Goal: Information Seeking & Learning: Learn about a topic

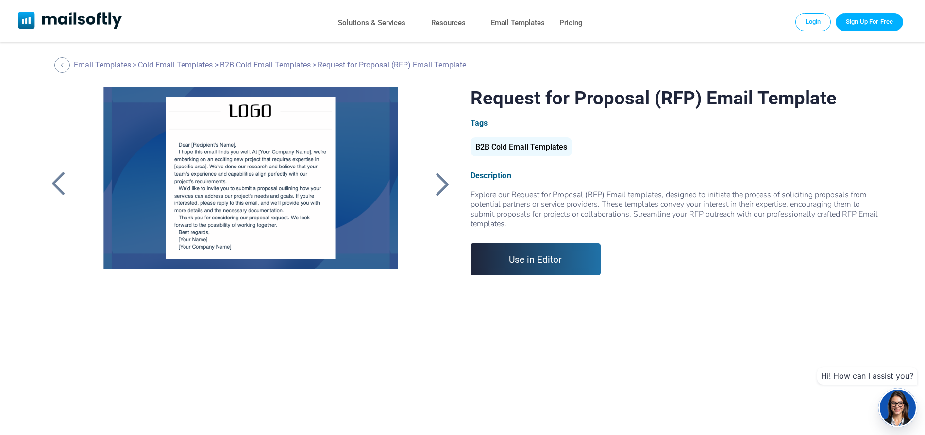
click at [447, 187] on div at bounding box center [443, 183] width 24 height 25
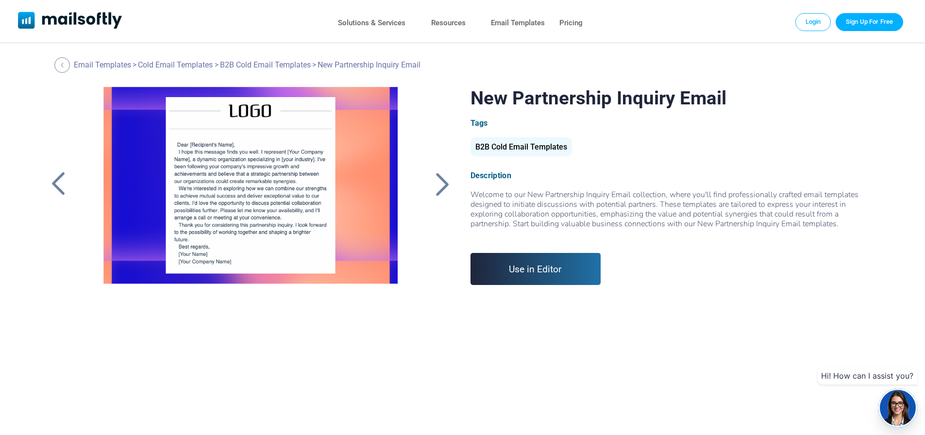
click at [446, 187] on div at bounding box center [443, 183] width 24 height 25
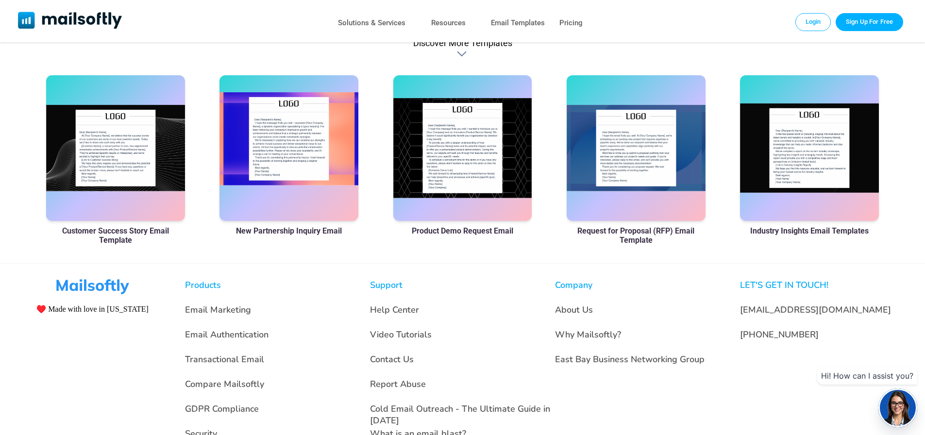
scroll to position [680, 0]
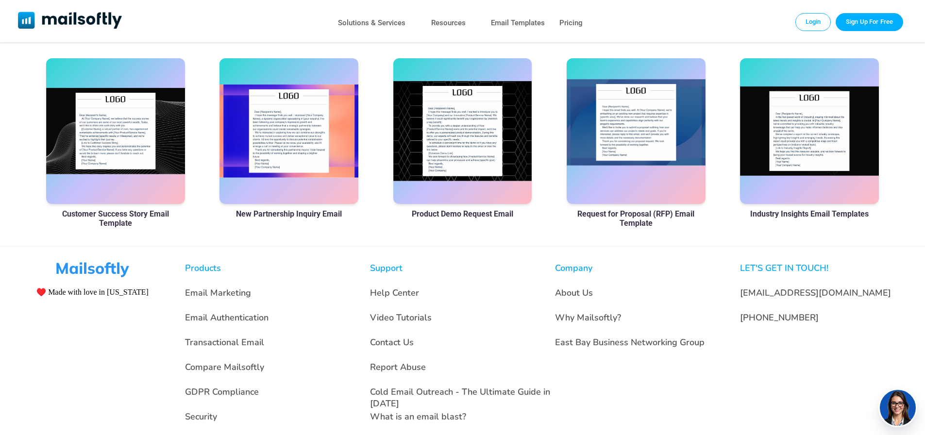
click at [640, 139] on div at bounding box center [636, 131] width 139 height 146
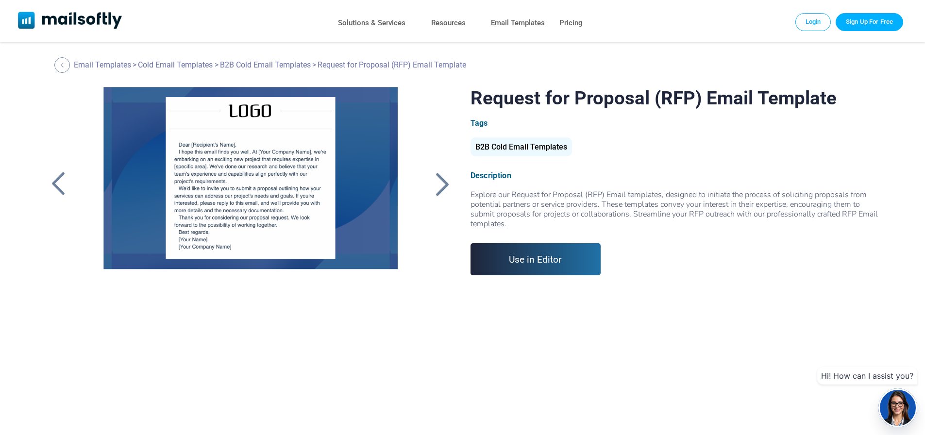
click at [58, 185] on div at bounding box center [58, 183] width 24 height 25
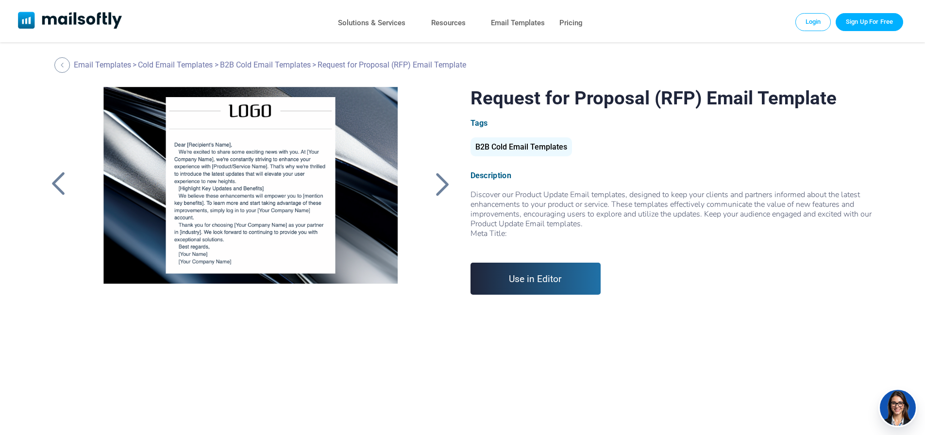
click at [58, 185] on div at bounding box center [58, 183] width 24 height 25
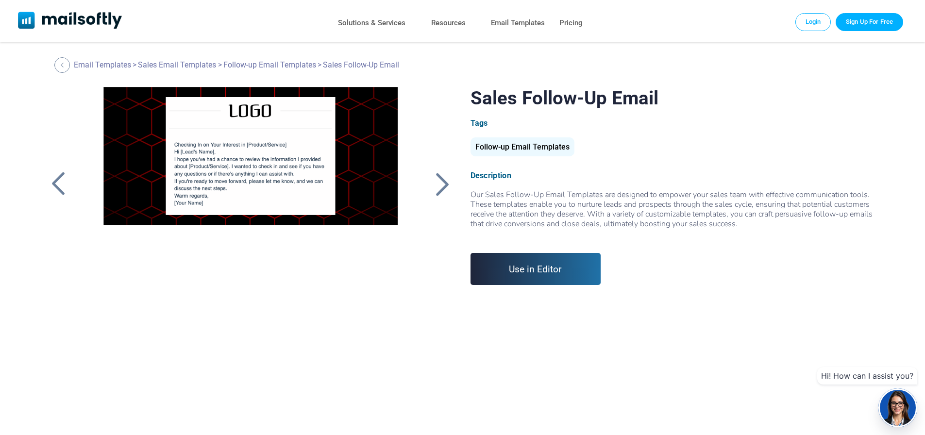
click at [58, 185] on div at bounding box center [58, 183] width 24 height 25
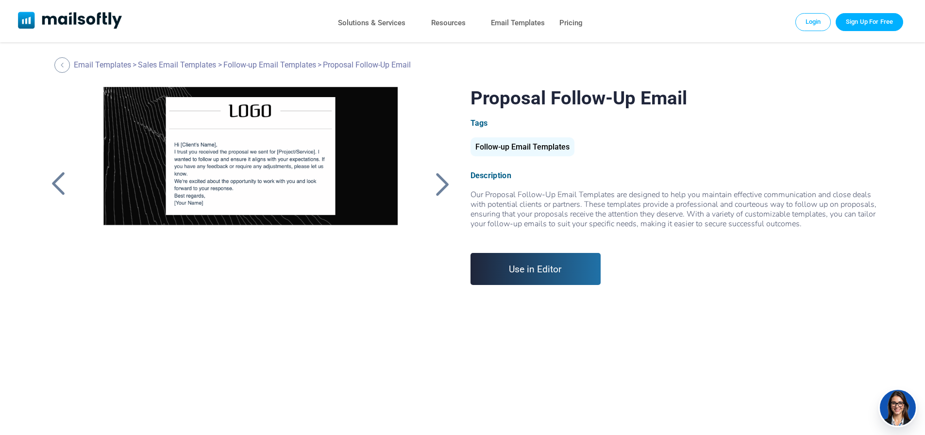
click at [58, 185] on div at bounding box center [58, 183] width 24 height 25
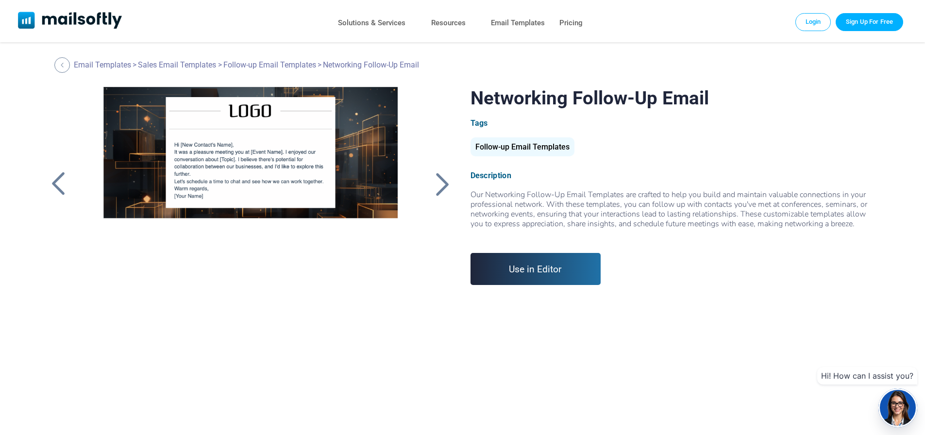
click at [58, 185] on div at bounding box center [58, 183] width 24 height 25
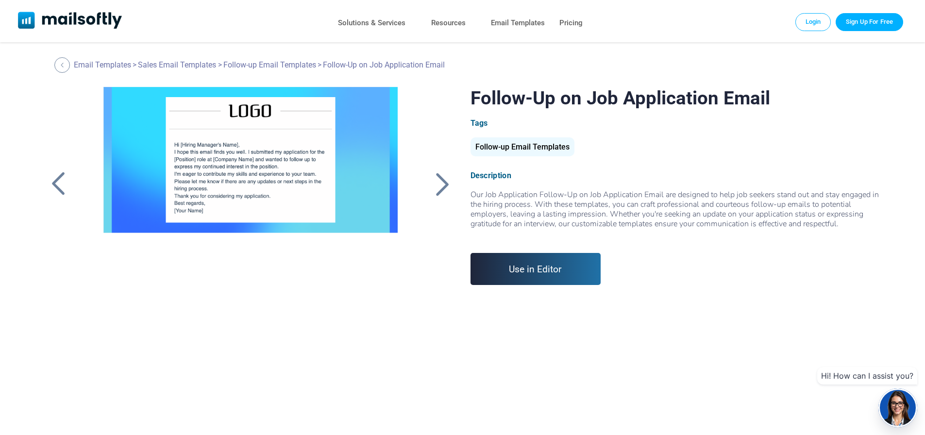
click at [58, 185] on div at bounding box center [58, 183] width 24 height 25
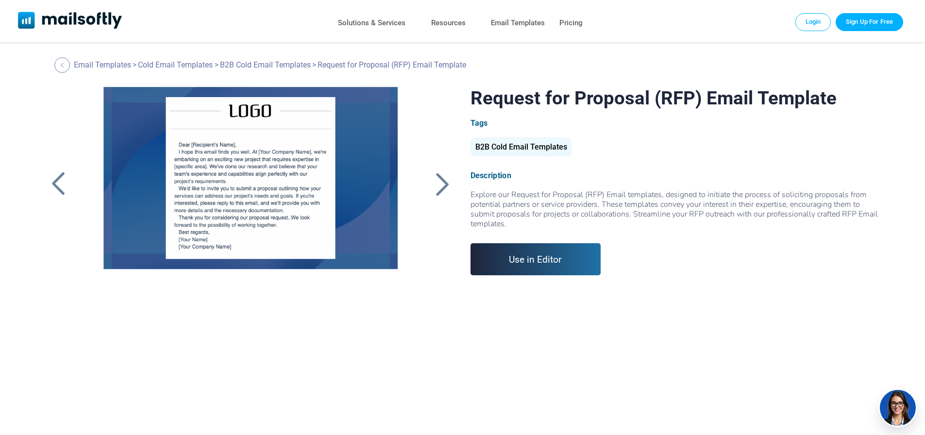
click at [445, 185] on div at bounding box center [443, 183] width 24 height 25
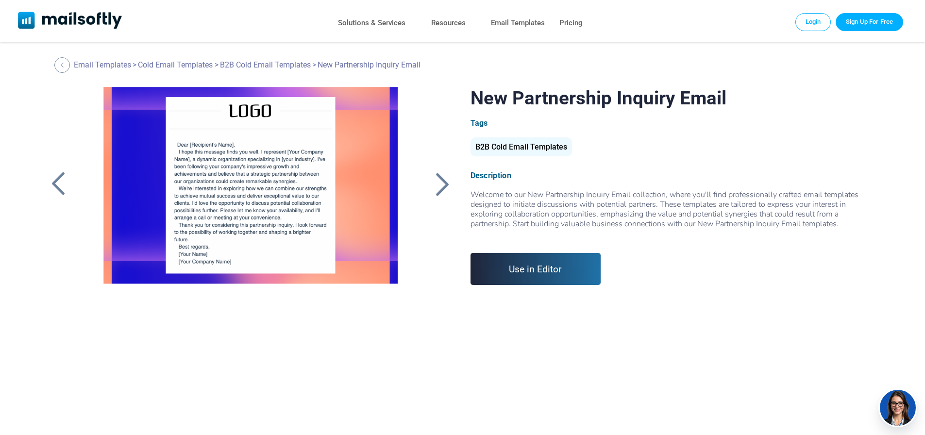
click at [56, 181] on div at bounding box center [58, 183] width 24 height 25
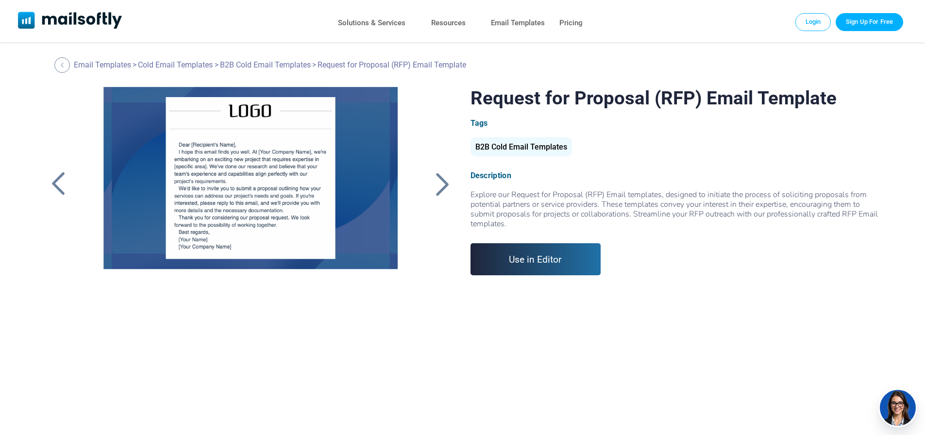
click at [56, 181] on div at bounding box center [58, 183] width 24 height 25
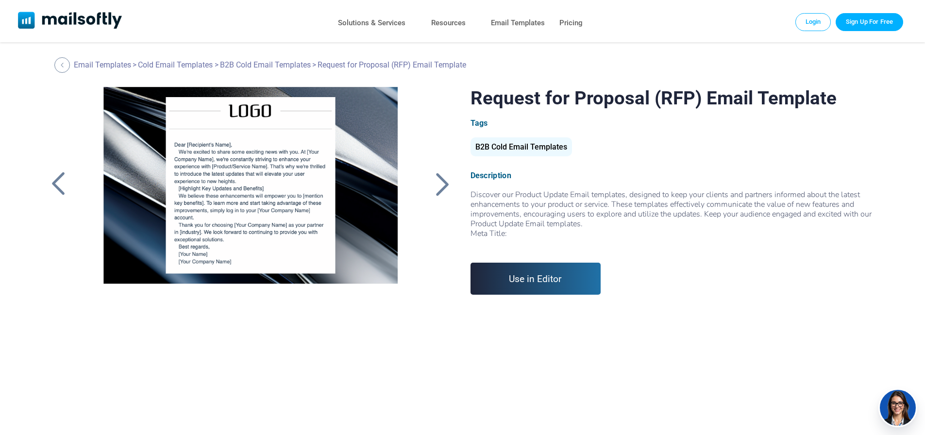
click at [56, 181] on div at bounding box center [58, 183] width 24 height 25
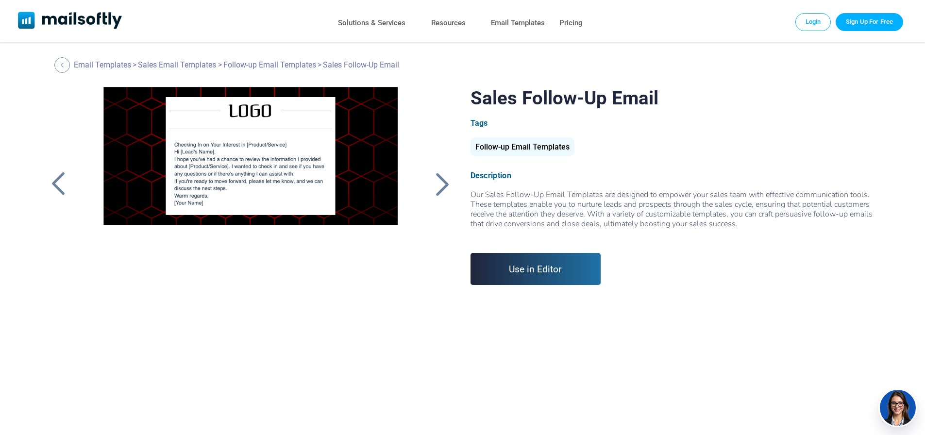
click at [56, 181] on div at bounding box center [58, 183] width 24 height 25
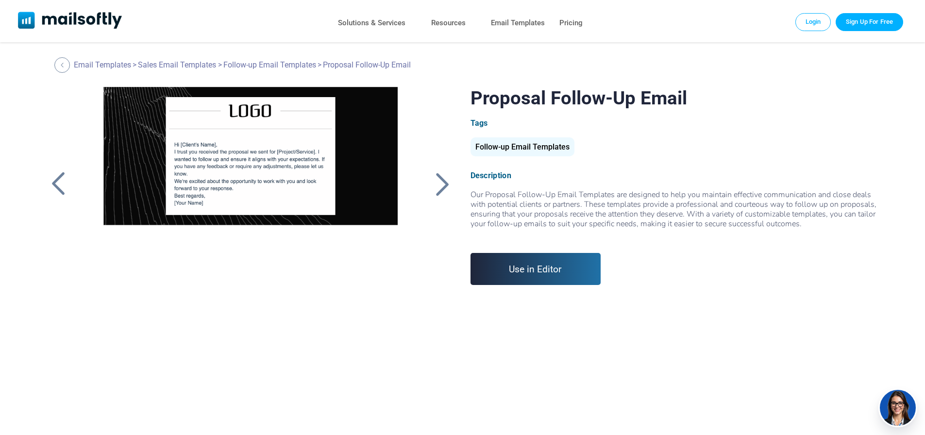
click at [56, 181] on div at bounding box center [58, 183] width 24 height 25
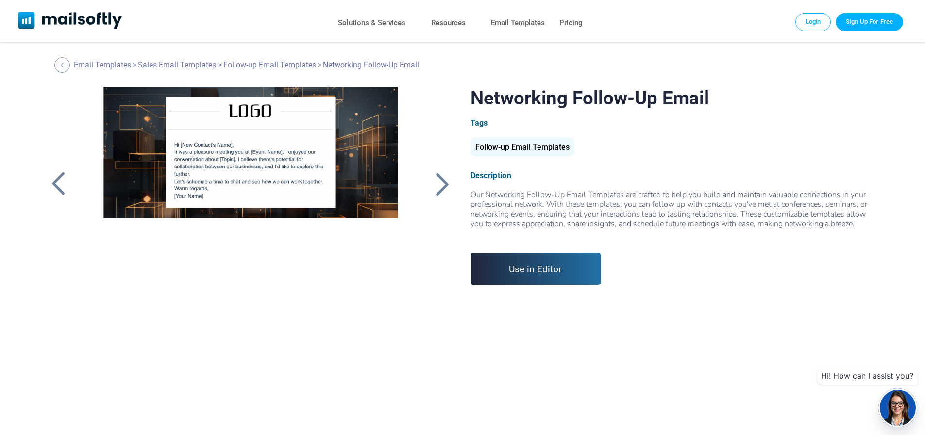
click at [56, 181] on div at bounding box center [58, 183] width 24 height 25
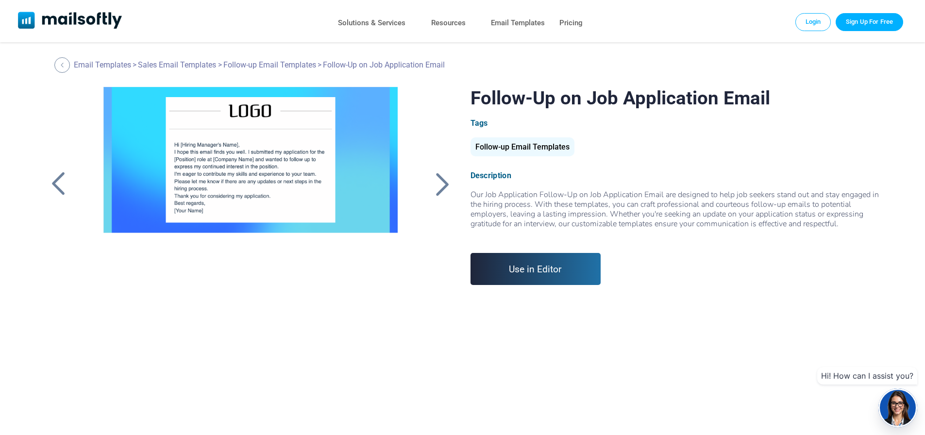
click at [56, 181] on div at bounding box center [58, 183] width 24 height 25
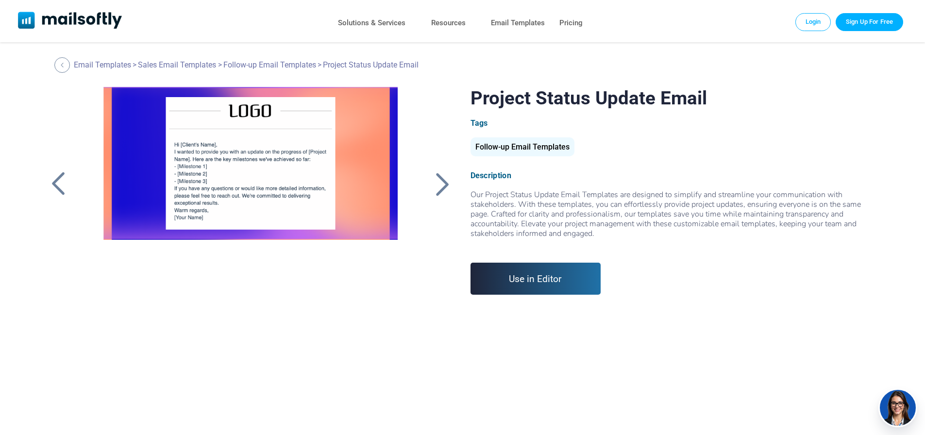
click at [56, 181] on div at bounding box center [58, 183] width 24 height 25
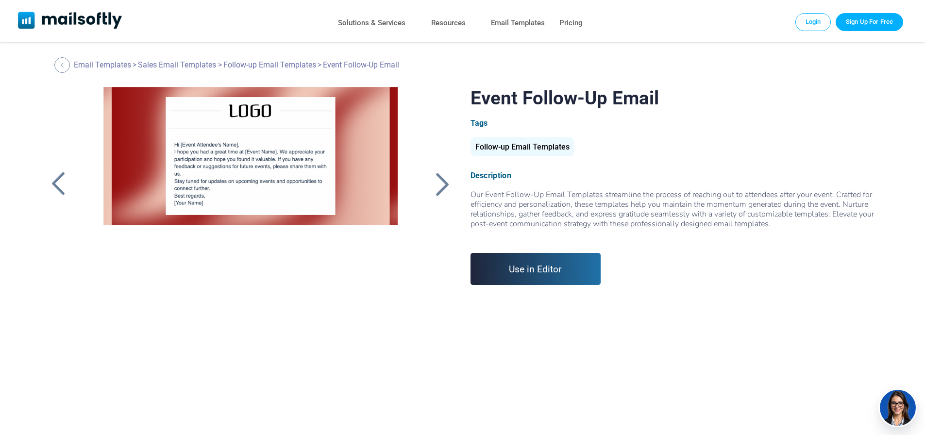
click at [56, 181] on div at bounding box center [58, 183] width 24 height 25
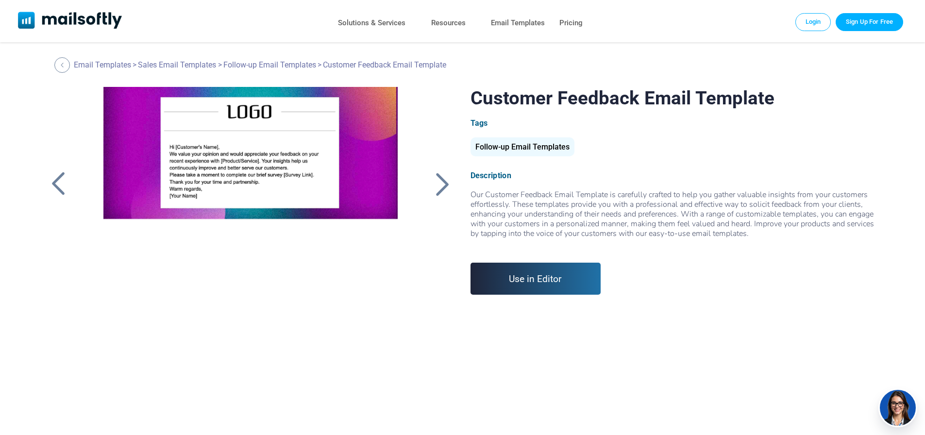
click at [56, 181] on div at bounding box center [58, 183] width 24 height 25
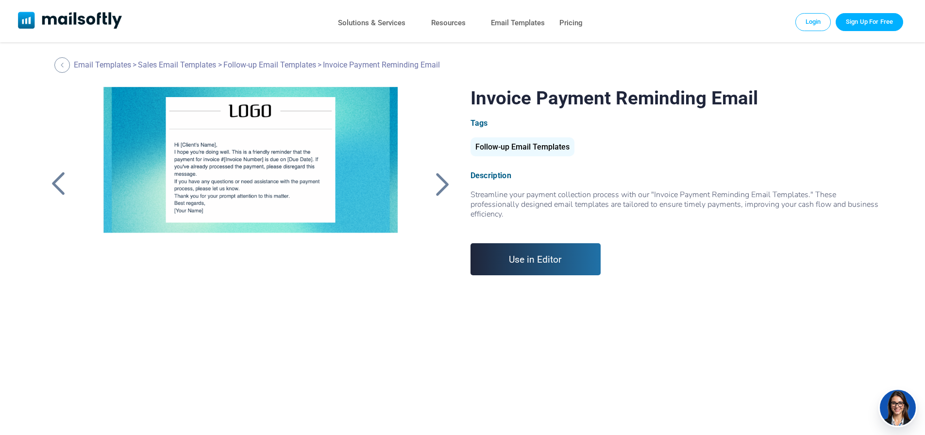
click at [56, 181] on div at bounding box center [58, 183] width 24 height 25
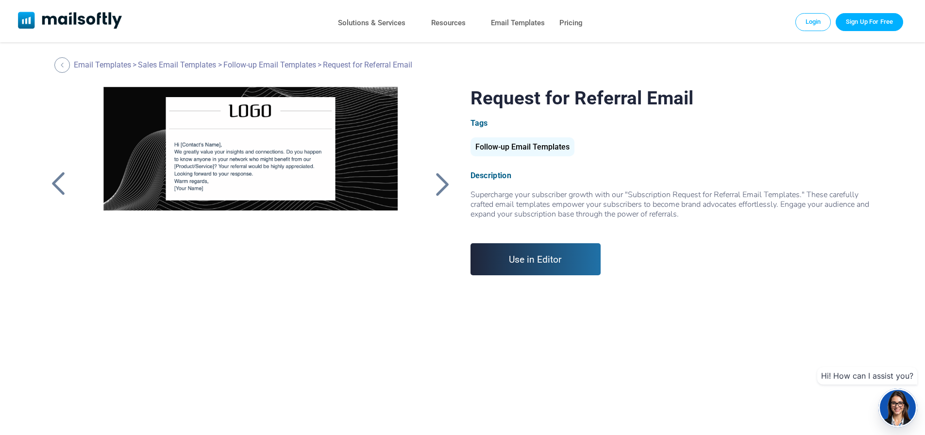
click at [445, 184] on div at bounding box center [443, 183] width 24 height 25
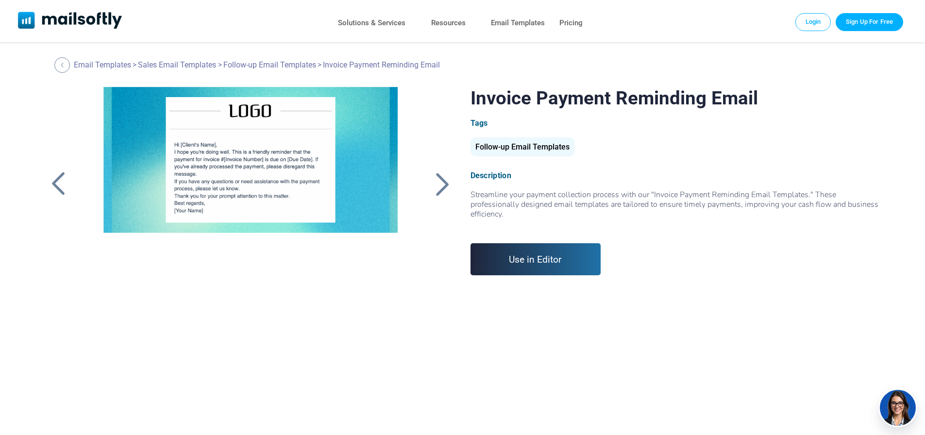
click at [445, 184] on div at bounding box center [443, 183] width 24 height 25
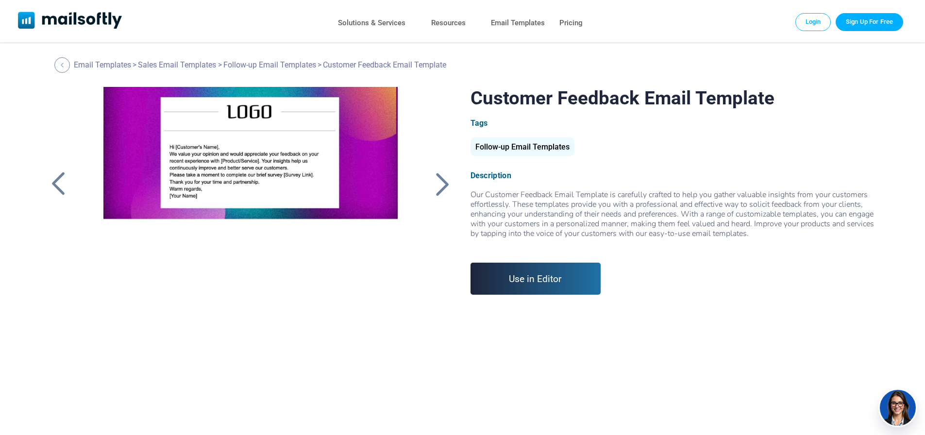
click at [445, 184] on div at bounding box center [443, 183] width 24 height 25
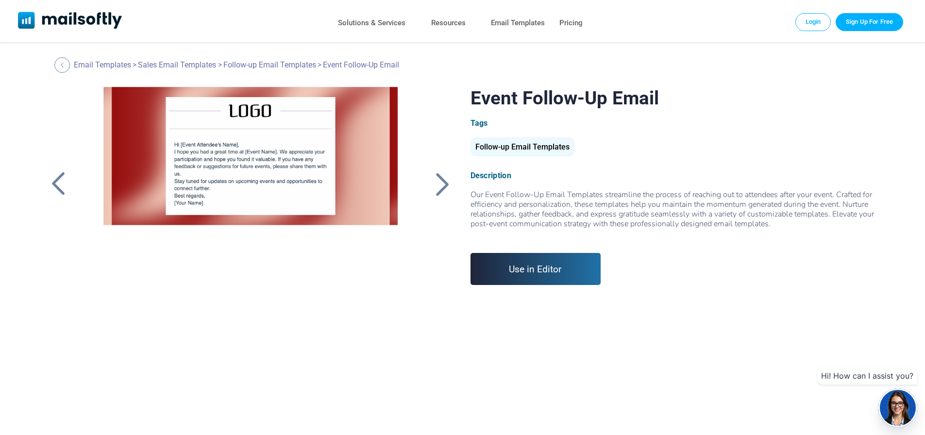
click at [445, 184] on div at bounding box center [443, 183] width 24 height 25
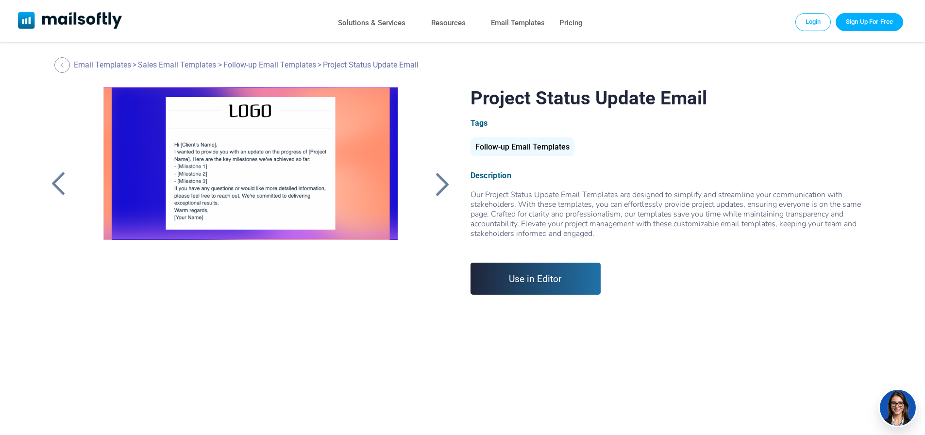
click at [445, 184] on div at bounding box center [443, 183] width 24 height 25
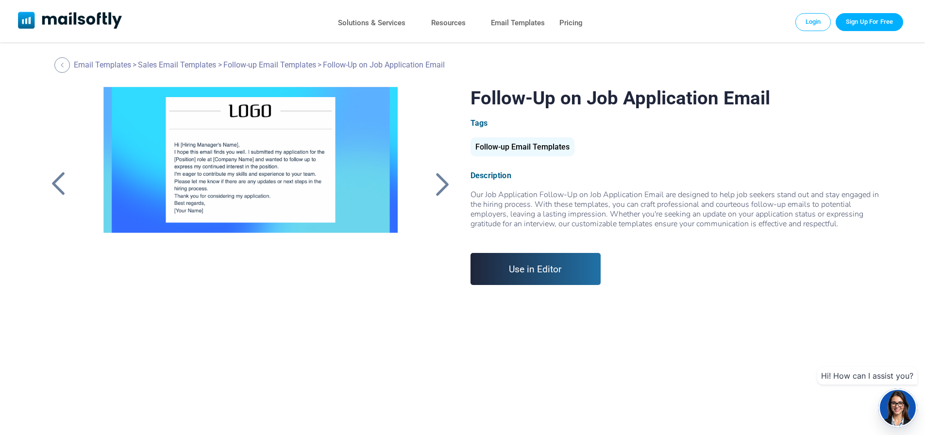
click at [445, 184] on div at bounding box center [443, 183] width 24 height 25
